Goal: Check status: Check status

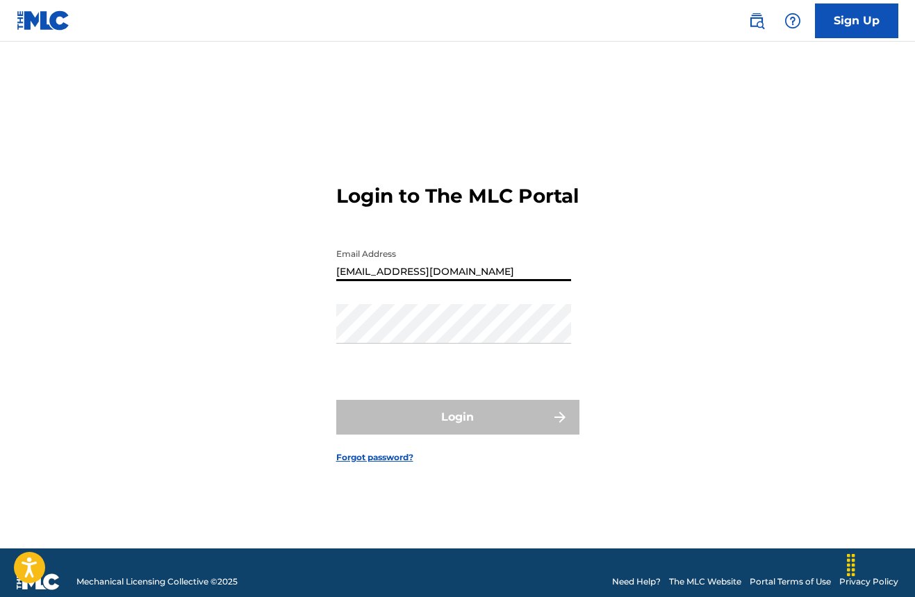
type input "[EMAIL_ADDRESS][DOMAIN_NAME]"
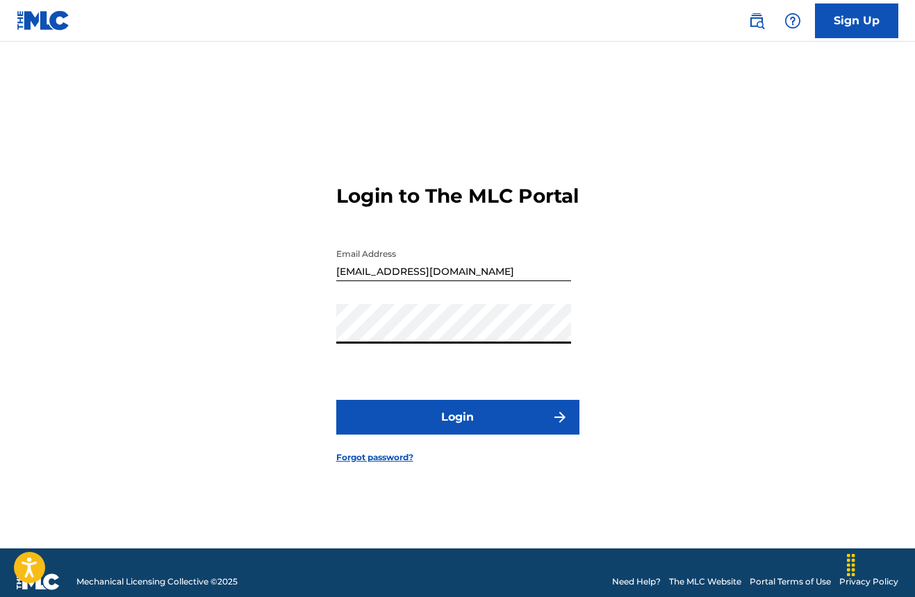
click at [457, 429] on button "Login" at bounding box center [457, 417] width 243 height 35
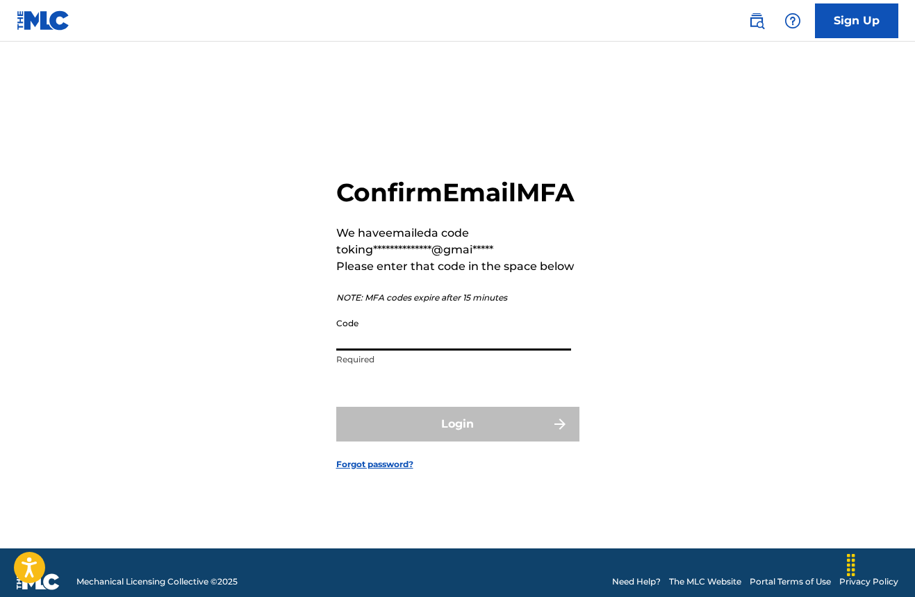
click at [409, 329] on input "Code" at bounding box center [453, 331] width 235 height 40
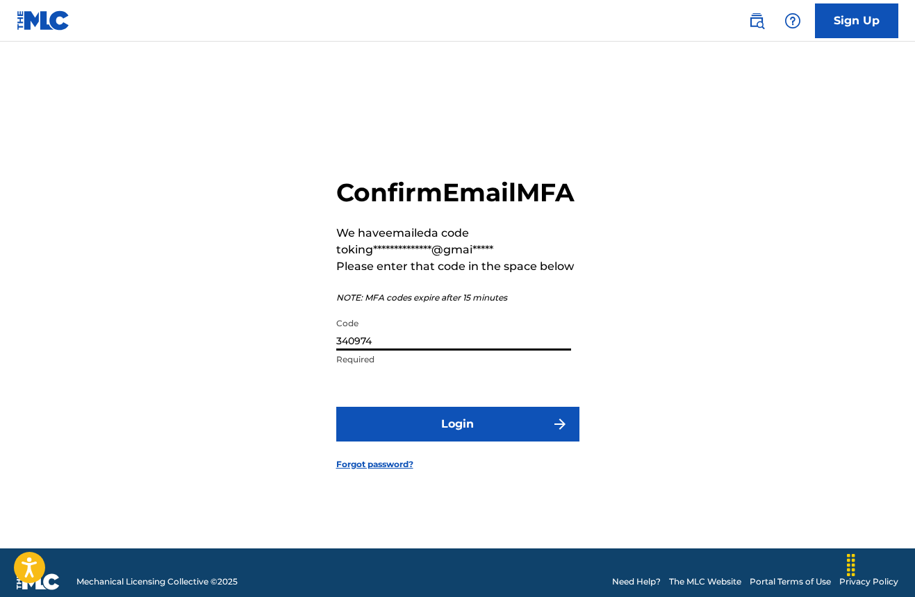
type input "340974"
click at [503, 428] on button "Login" at bounding box center [457, 424] width 243 height 35
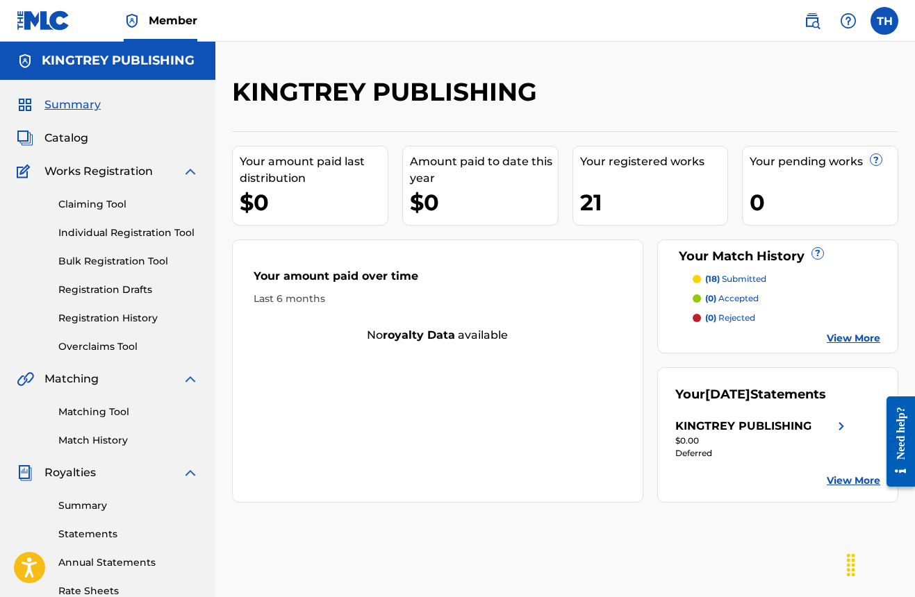
click at [841, 471] on div "KINGTREY PUBLISHING $0.00 Deferred" at bounding box center [762, 446] width 174 height 56
click at [845, 495] on div "Your [DATE] Statements KINGTREY PUBLISHING $0.00 Deferred View More" at bounding box center [777, 435] width 241 height 135
click at [853, 488] on div "Your [DATE] Statements KINGTREY PUBLISHING $0.00 Deferred View More" at bounding box center [777, 435] width 241 height 135
click at [850, 486] on link "View More" at bounding box center [853, 481] width 53 height 15
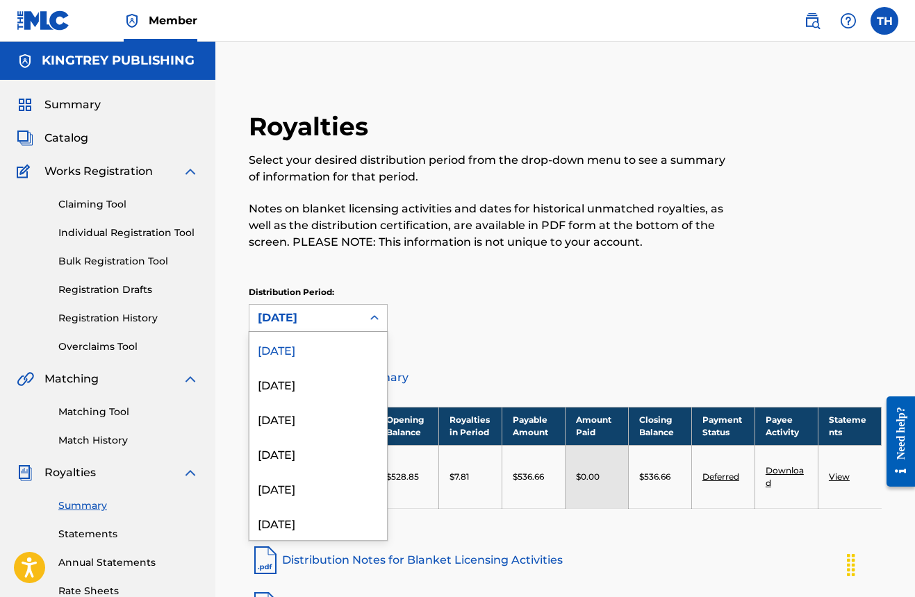
click at [308, 306] on div "[DATE]" at bounding box center [305, 318] width 113 height 26
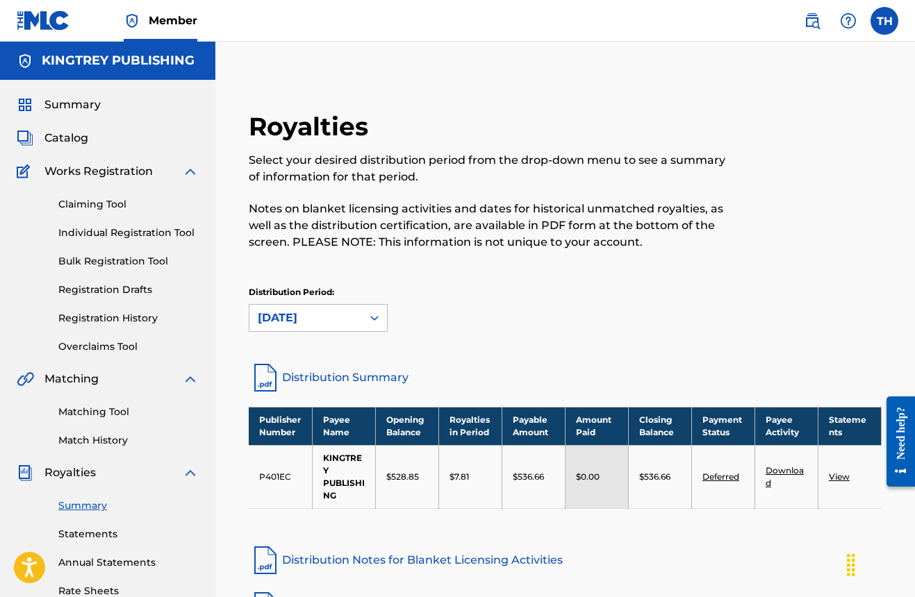
drag, startPoint x: 802, startPoint y: 52, endPoint x: 966, endPoint y: 92, distance: 168.7
click at [914, 92] on html "Accessibility Screen-Reader Guide, Feedback, and Issue Reporting | New window M…" at bounding box center [457, 298] width 915 height 597
click at [875, 13] on label at bounding box center [885, 21] width 28 height 28
click at [884, 21] on input "TH [PERSON_NAME] [EMAIL_ADDRESS][DOMAIN_NAME] Profile Log out" at bounding box center [884, 21] width 0 height 0
click at [755, 166] on div "Profile Log out" at bounding box center [811, 160] width 172 height 69
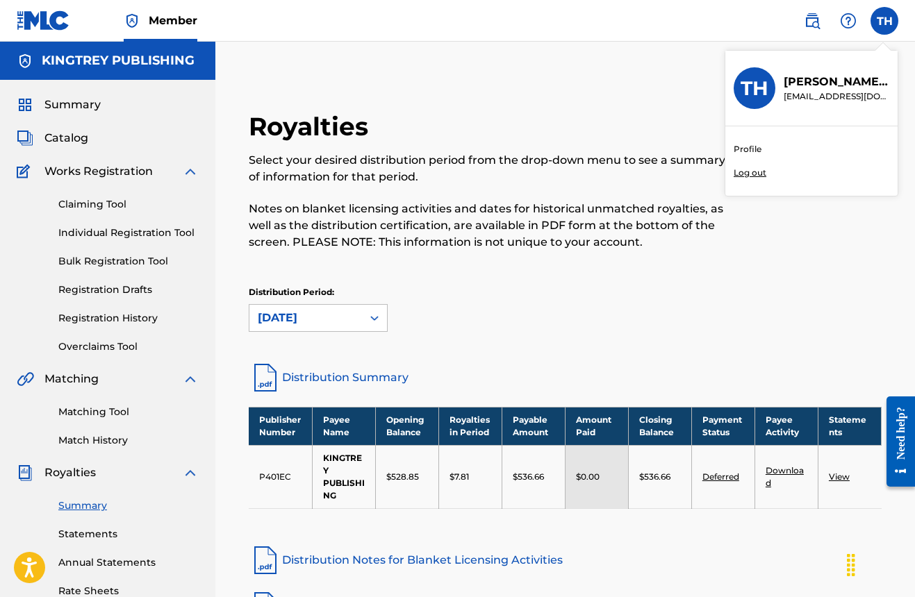
click at [884, 21] on input "TH [PERSON_NAME] [EMAIL_ADDRESS][DOMAIN_NAME] Profile Log out" at bounding box center [884, 21] width 0 height 0
click at [752, 173] on p "Log out" at bounding box center [750, 173] width 33 height 13
click at [884, 21] on input "TH [PERSON_NAME] [EMAIL_ADDRESS][DOMAIN_NAME] Profile Log out" at bounding box center [884, 21] width 0 height 0
